Goal: Contribute content

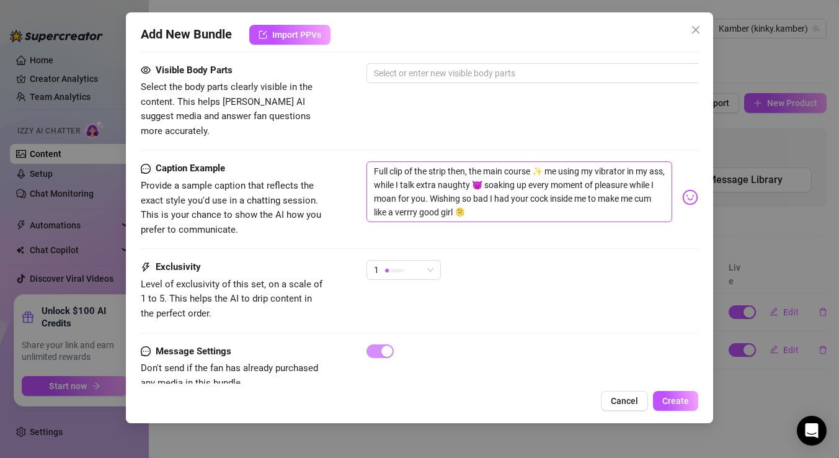
scroll to position [711, 0]
click at [430, 260] on span "1" at bounding box center [404, 269] width 60 height 19
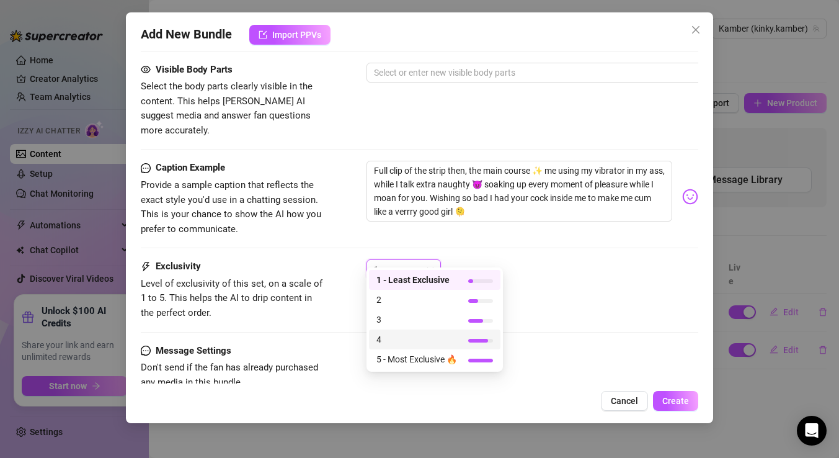
click at [417, 340] on span "4" at bounding box center [416, 339] width 81 height 14
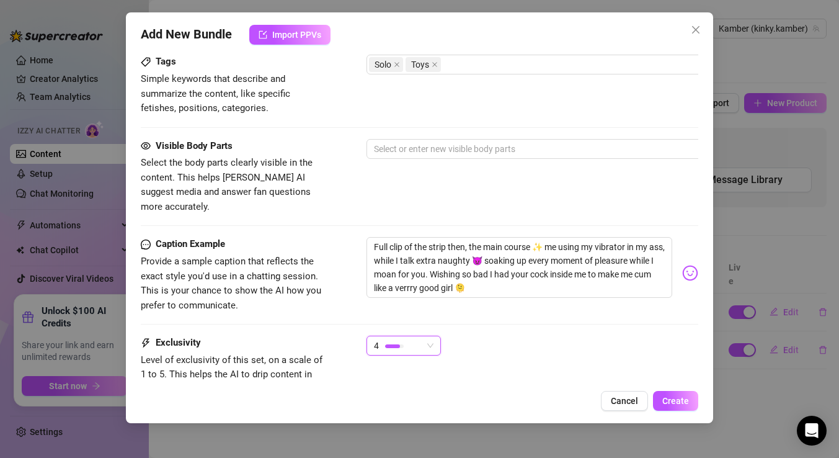
scroll to position [582, 0]
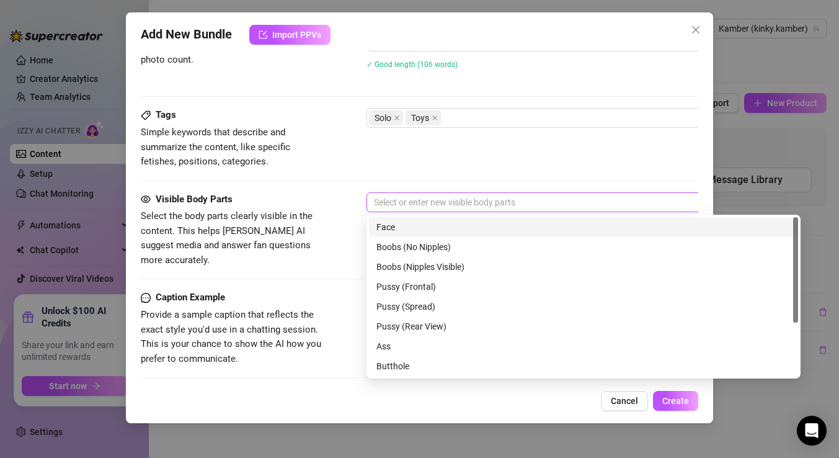
click at [485, 201] on div at bounding box center [577, 201] width 416 height 17
click at [444, 224] on div "Face" at bounding box center [583, 227] width 414 height 14
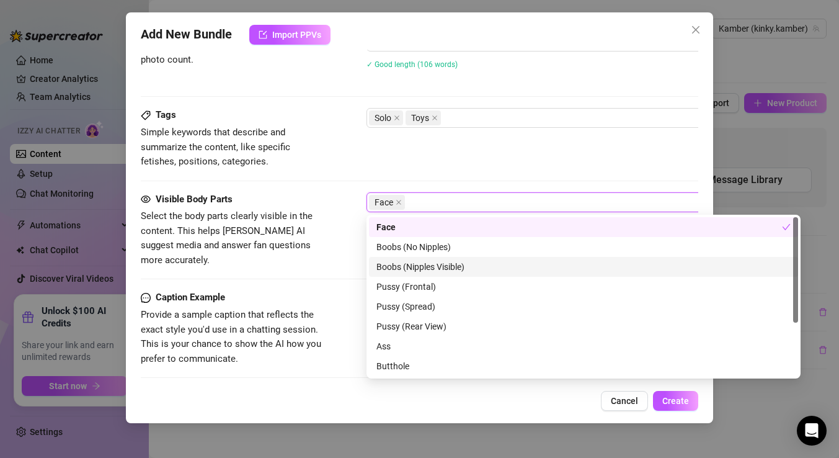
click at [454, 266] on div "Boobs (Nipples Visible)" at bounding box center [583, 267] width 414 height 14
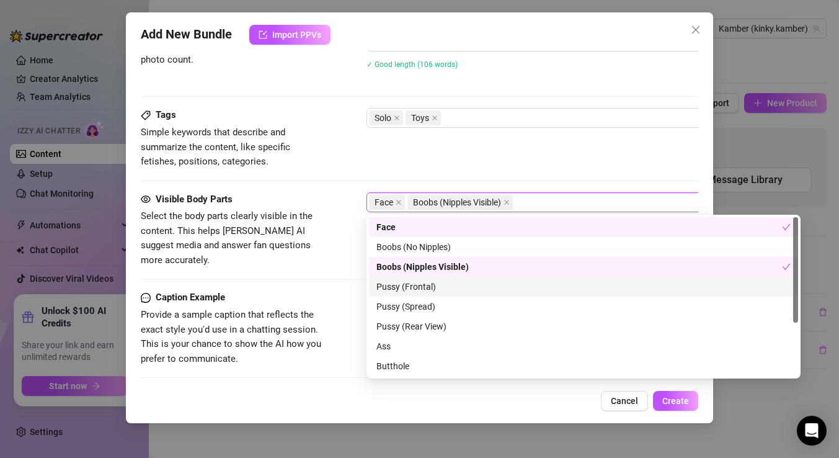
click at [445, 286] on div "Pussy (Frontal)" at bounding box center [583, 287] width 414 height 14
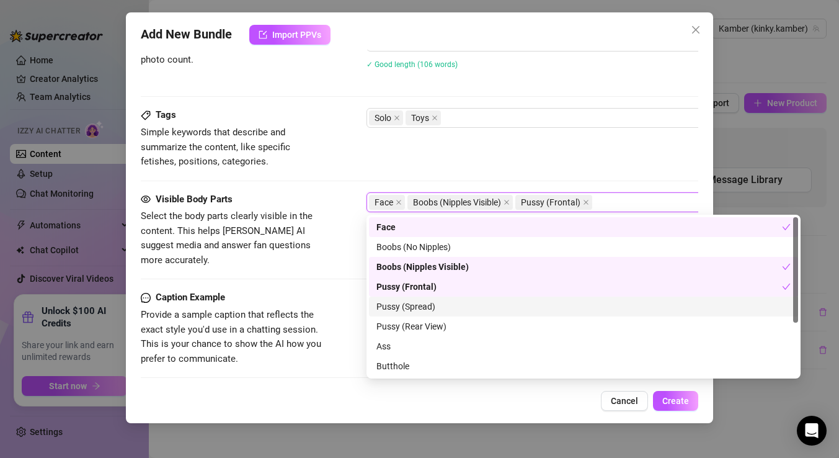
click at [442, 304] on div "Pussy (Spread)" at bounding box center [583, 307] width 414 height 14
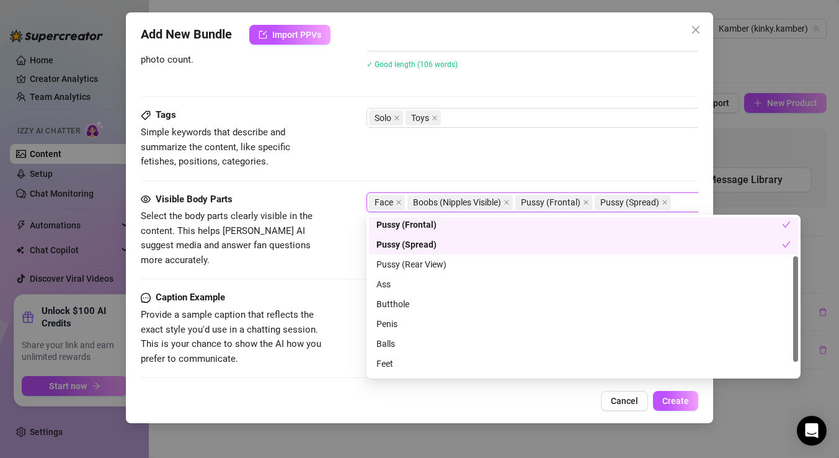
scroll to position [64, 0]
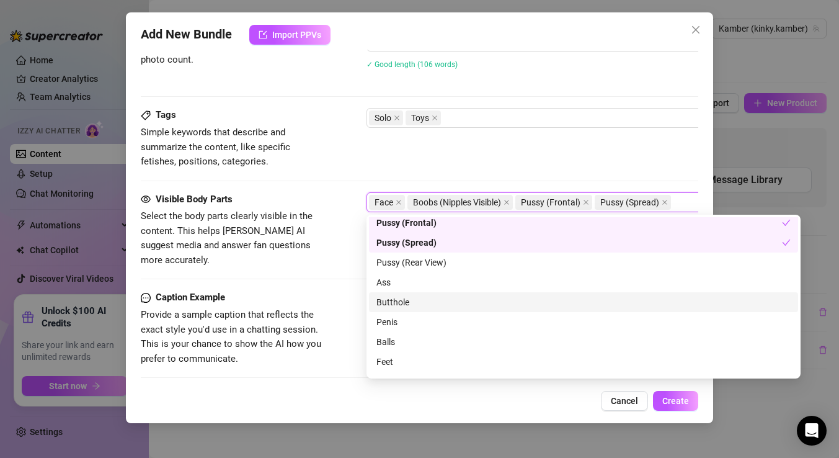
click at [424, 302] on div "Butthole" at bounding box center [583, 302] width 414 height 14
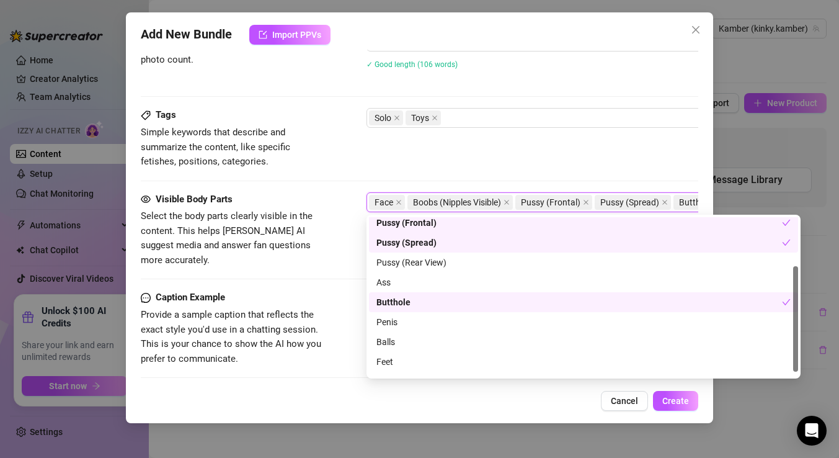
scroll to position [79, 0]
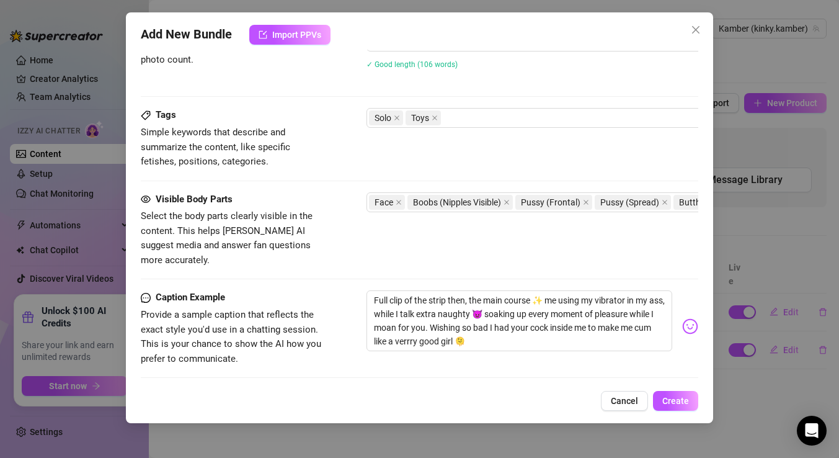
click at [574, 154] on div "Tags Simple keywords that describe and summarize the content, like specific fet…" at bounding box center [419, 138] width 557 height 61
click at [670, 396] on span "Create" at bounding box center [675, 401] width 27 height 10
